Goal: Task Accomplishment & Management: Manage account settings

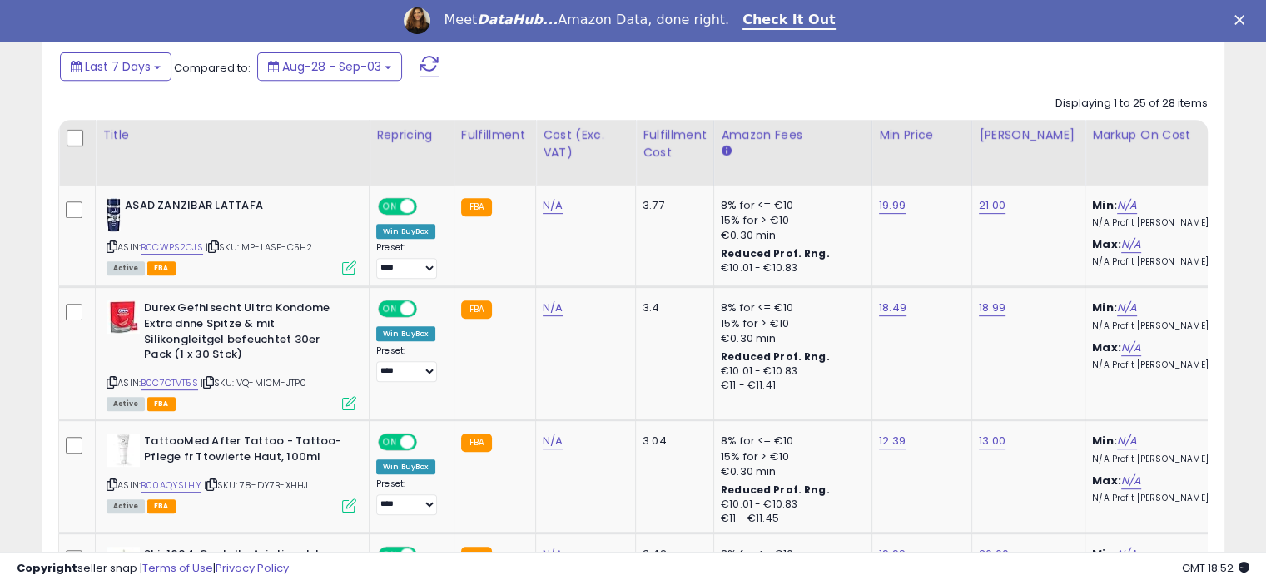
scroll to position [725, 0]
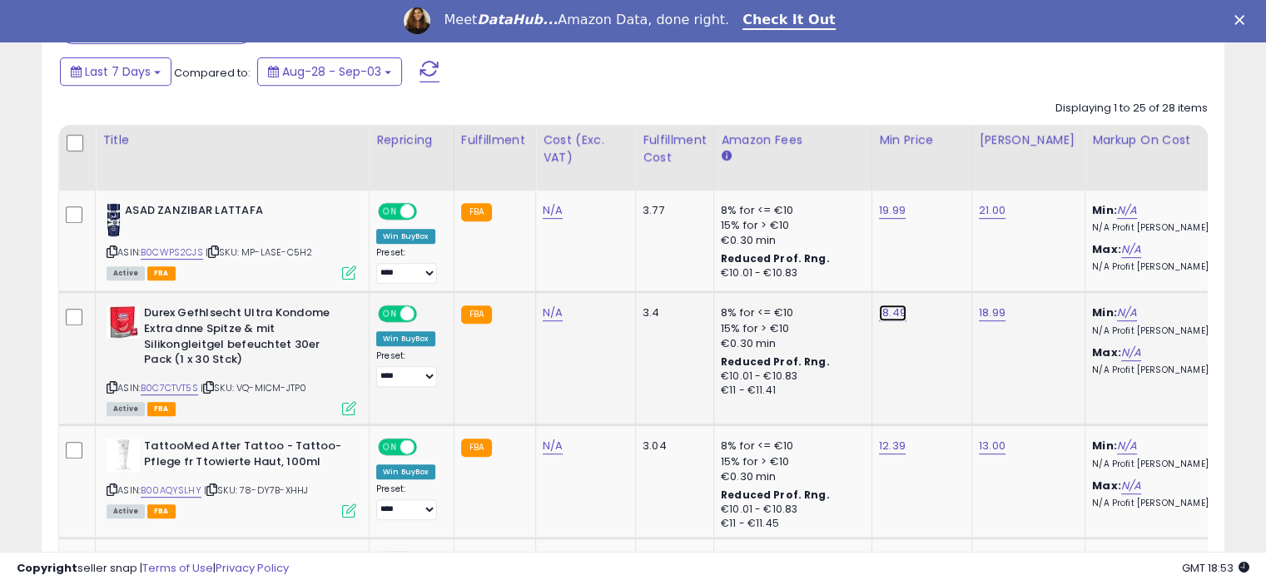
click at [889, 307] on link "18.49" at bounding box center [892, 313] width 27 height 17
type input "*"
type input "*****"
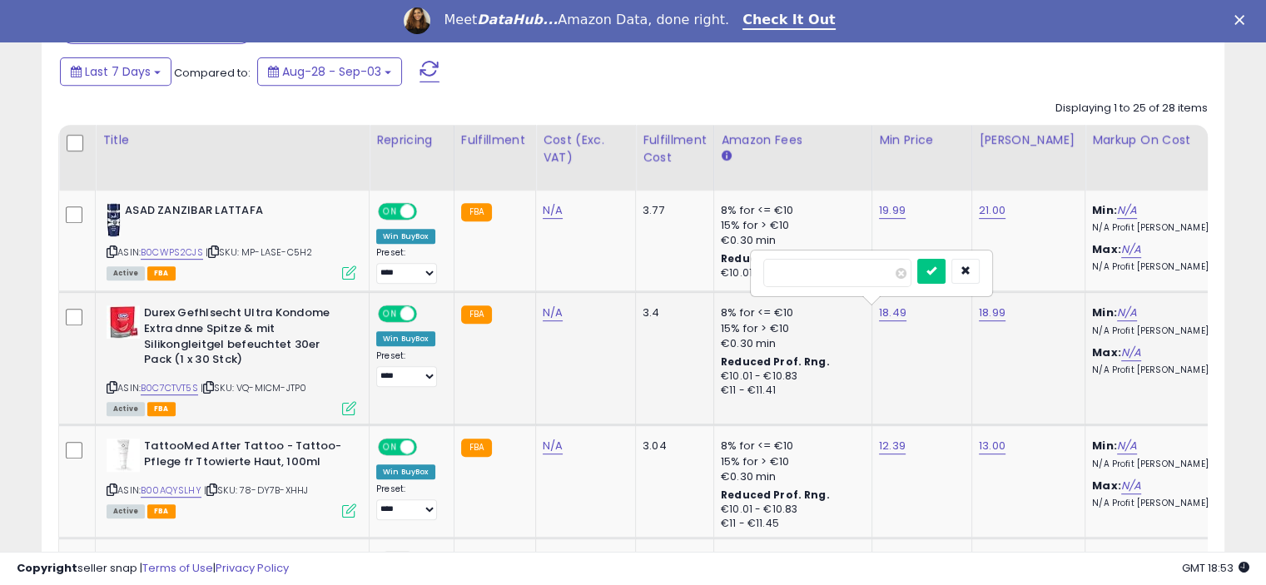
click button "submit" at bounding box center [931, 271] width 28 height 25
click at [979, 310] on link "18.99" at bounding box center [992, 313] width 27 height 17
type input "*****"
click button "submit" at bounding box center [1031, 271] width 28 height 25
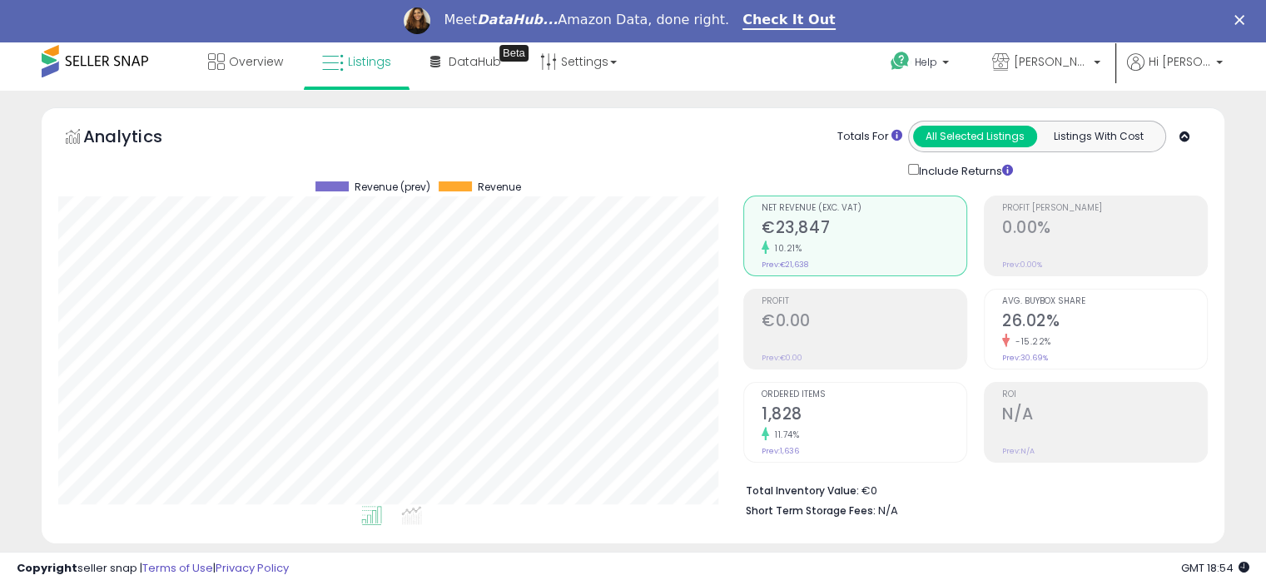
scroll to position [0, 0]
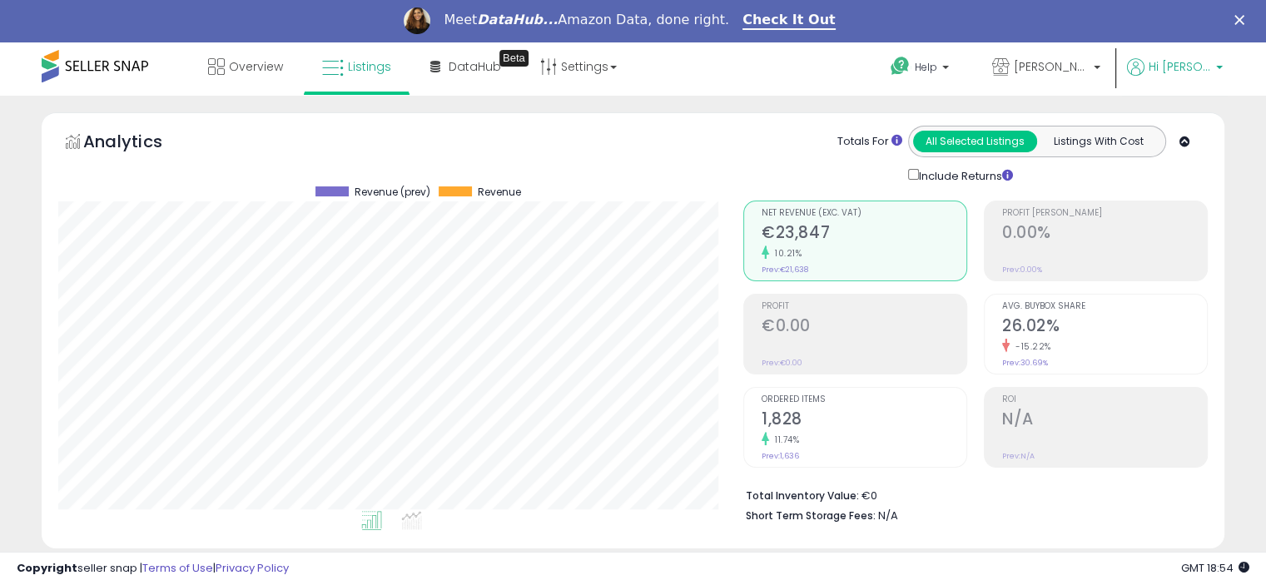
click at [1197, 71] on span "Hi [PERSON_NAME]" at bounding box center [1179, 66] width 62 height 17
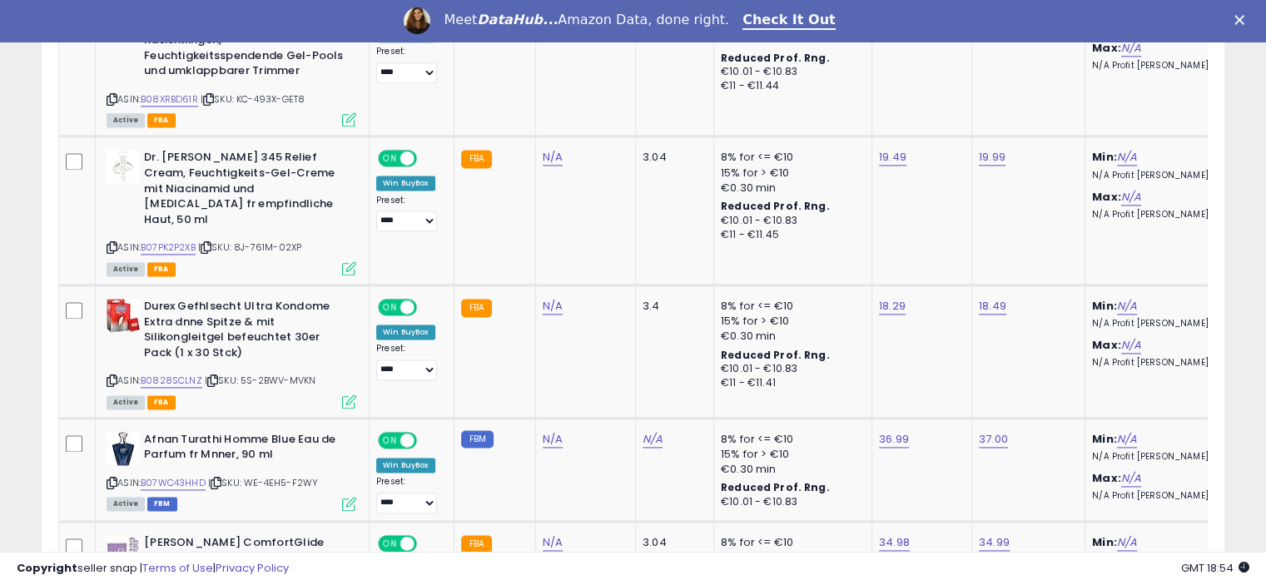
scroll to position [2126, 0]
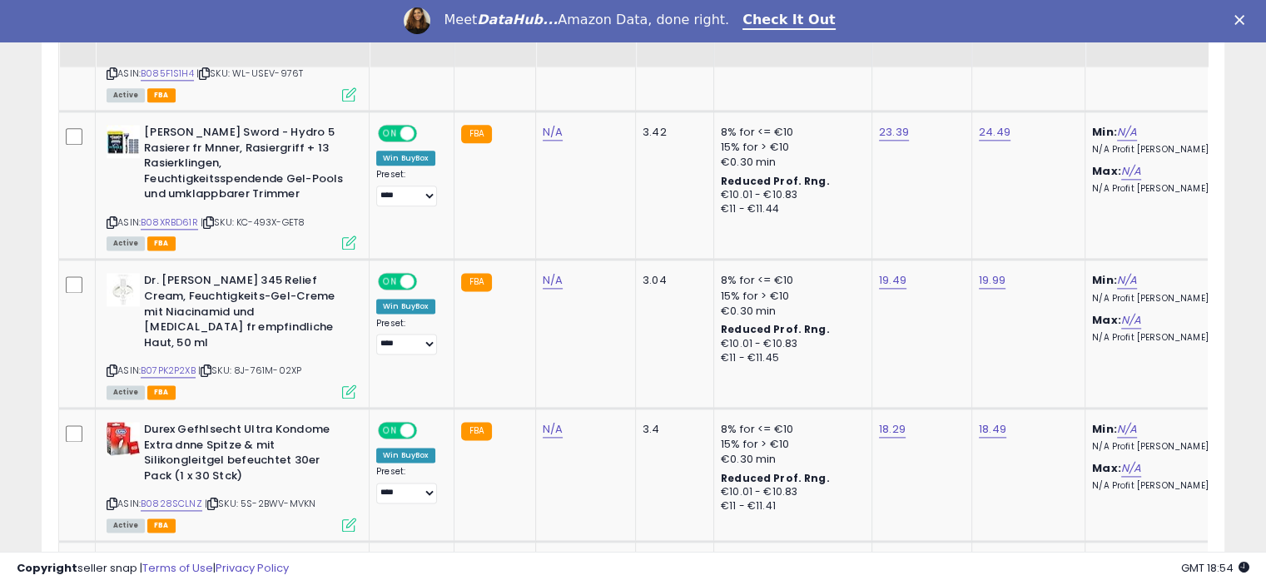
drag, startPoint x: 1264, startPoint y: 300, endPoint x: 1272, endPoint y: 335, distance: 36.7
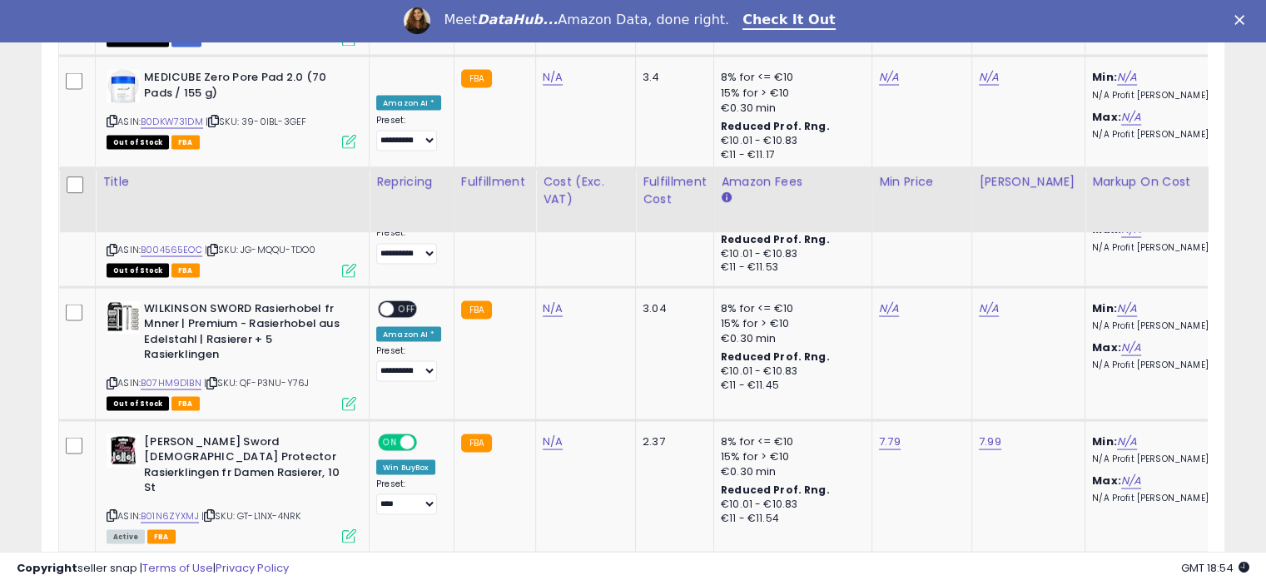
scroll to position [3377, 0]
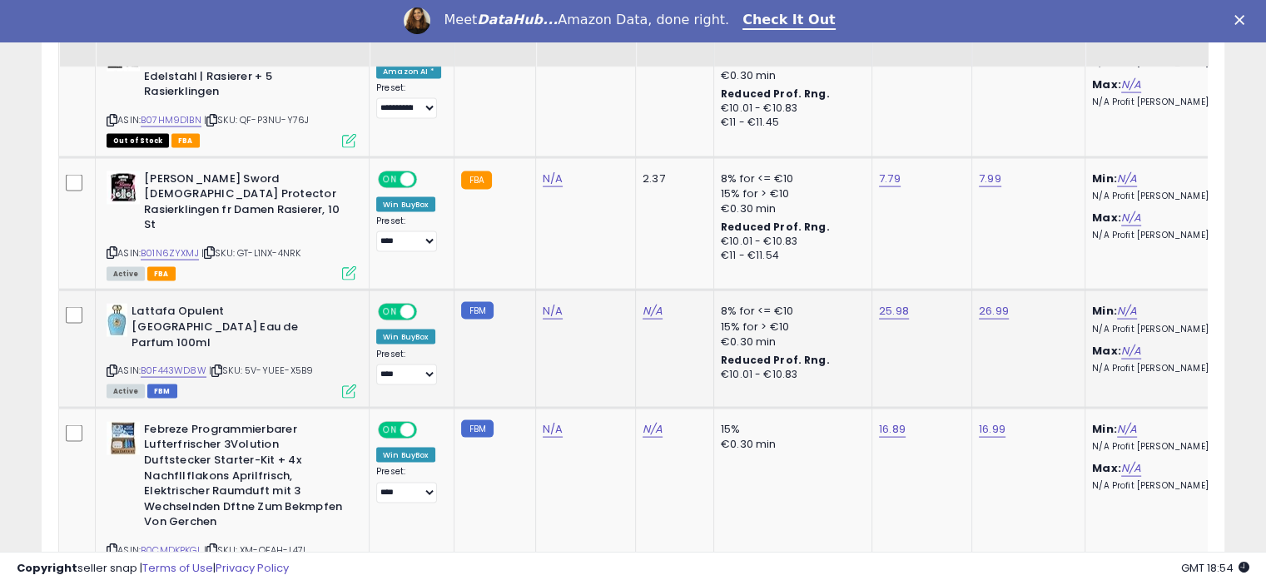
click at [971, 290] on td "26.99" at bounding box center [1027, 348] width 113 height 117
click at [982, 303] on link "26.99" at bounding box center [994, 311] width 30 height 17
type input "*"
type input "*****"
click button "submit" at bounding box center [1032, 213] width 28 height 25
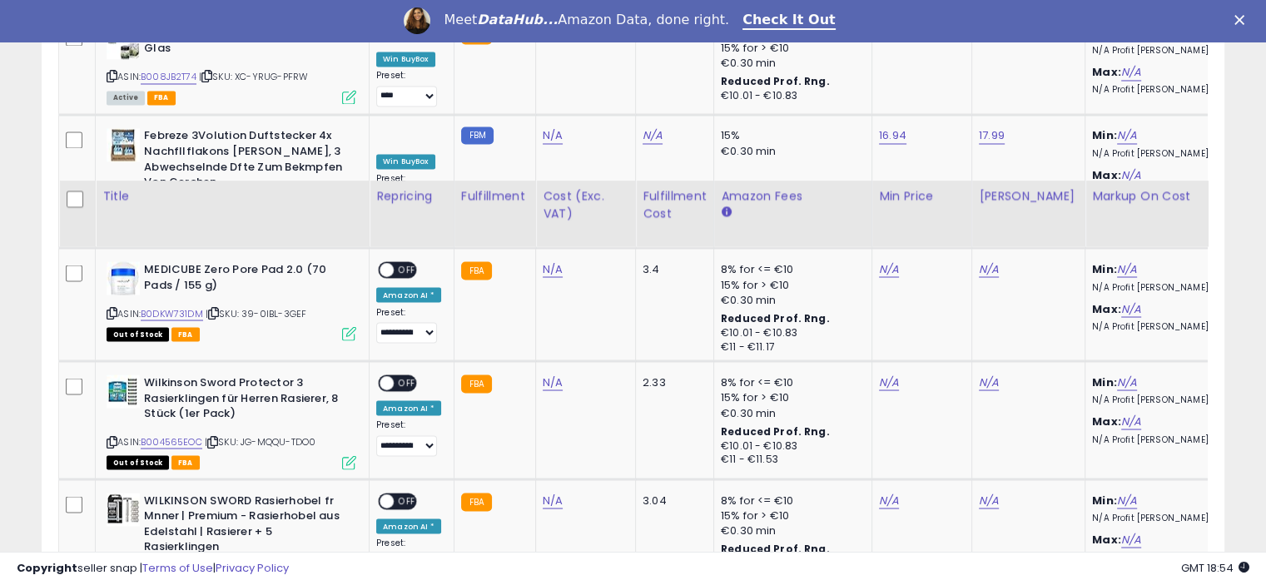
scroll to position [3122, 0]
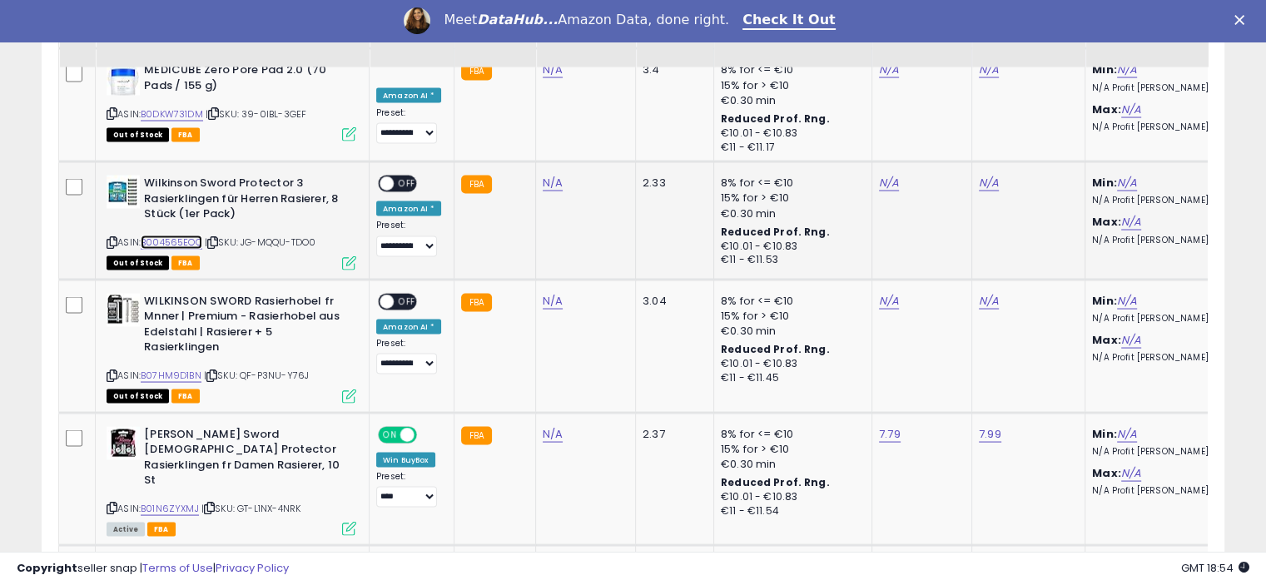
click at [172, 235] on link "B004565EOC" at bounding box center [172, 242] width 62 height 14
click at [192, 368] on link "B07HM9D1BN" at bounding box center [171, 375] width 61 height 14
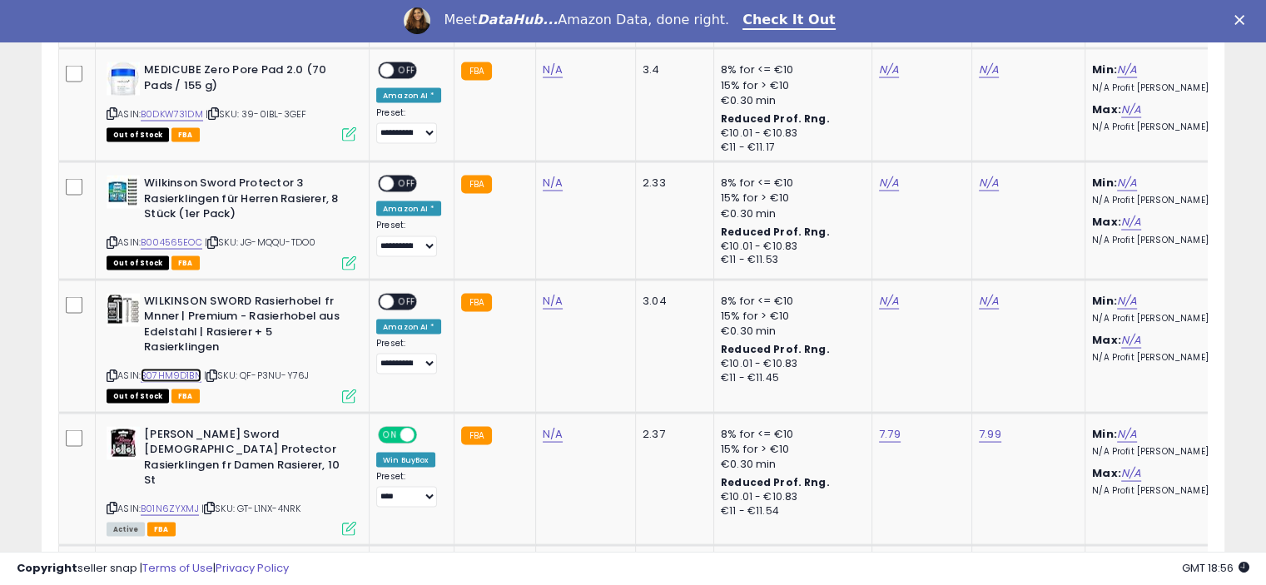
scroll to position [0, 0]
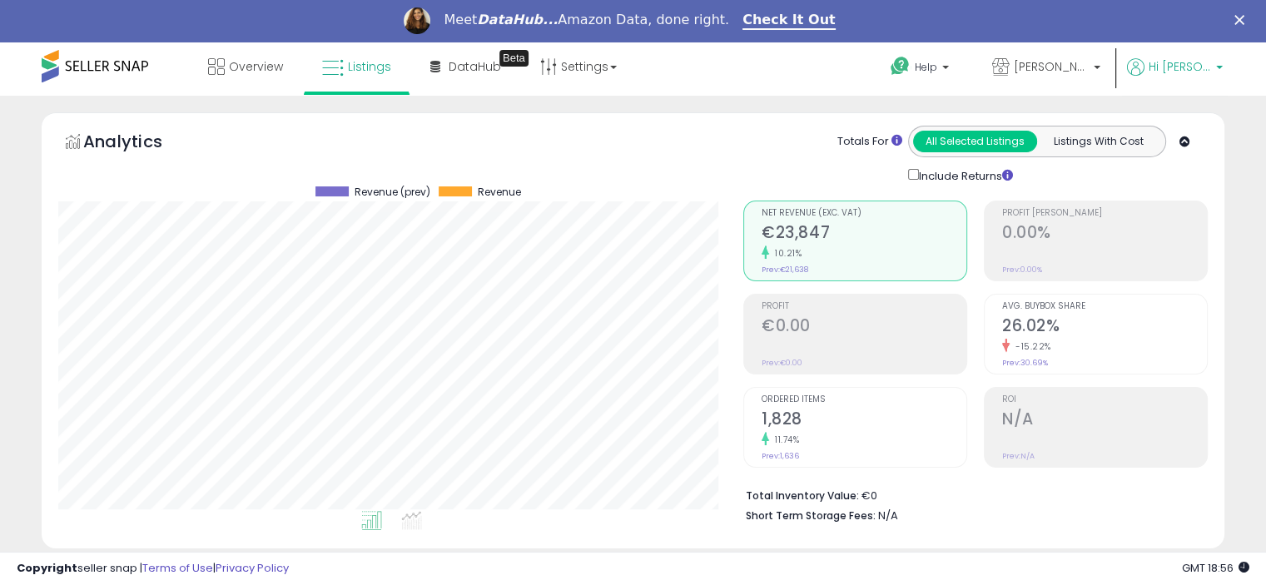
click at [1198, 72] on span "Hi [PERSON_NAME]" at bounding box center [1179, 66] width 62 height 17
click at [1175, 219] on link "Logout" at bounding box center [1185, 218] width 37 height 16
